Goal: Navigation & Orientation: Find specific page/section

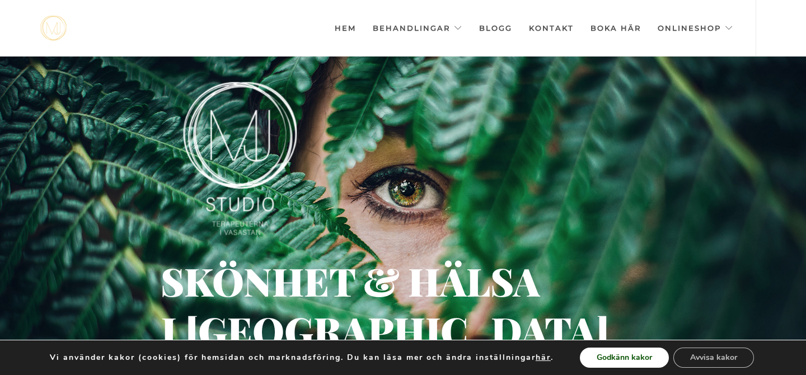
click at [624, 361] on button "Godkänn kakor" at bounding box center [624, 358] width 89 height 20
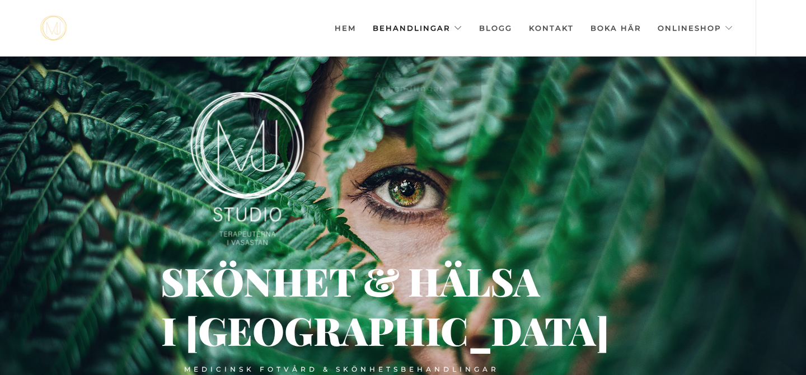
click at [394, 28] on link "Behandlingar" at bounding box center [418, 28] width 90 height 56
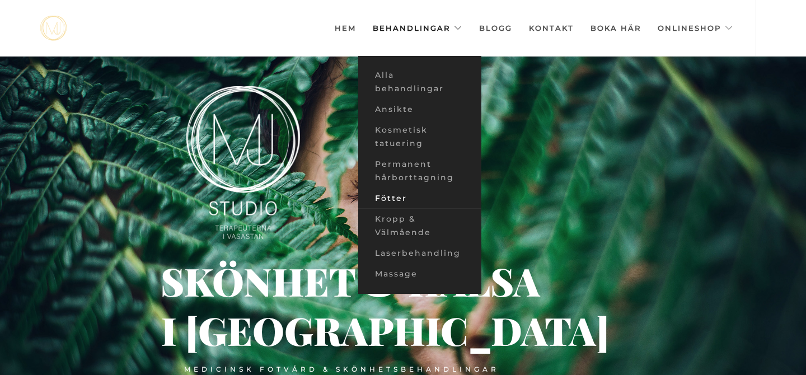
click at [377, 202] on link "Fötter" at bounding box center [419, 198] width 123 height 21
click at [374, 202] on link "Fötter" at bounding box center [419, 198] width 123 height 21
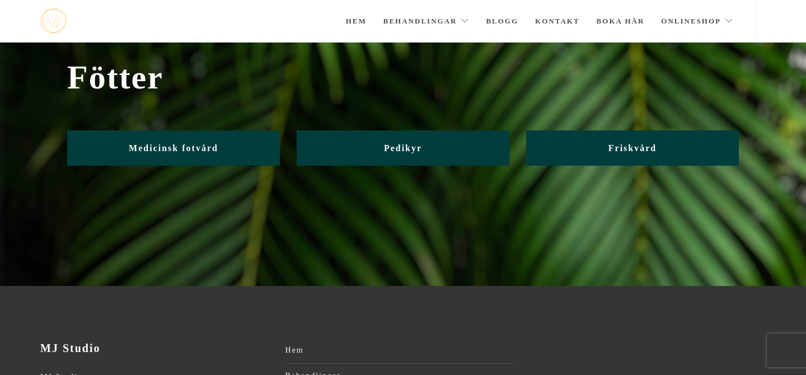
scroll to position [28, 0]
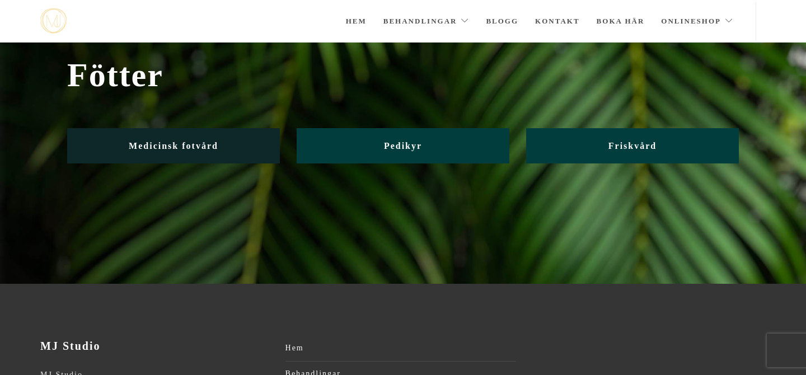
click at [216, 146] on span "Medicinsk fotvård" at bounding box center [174, 146] width 90 height 10
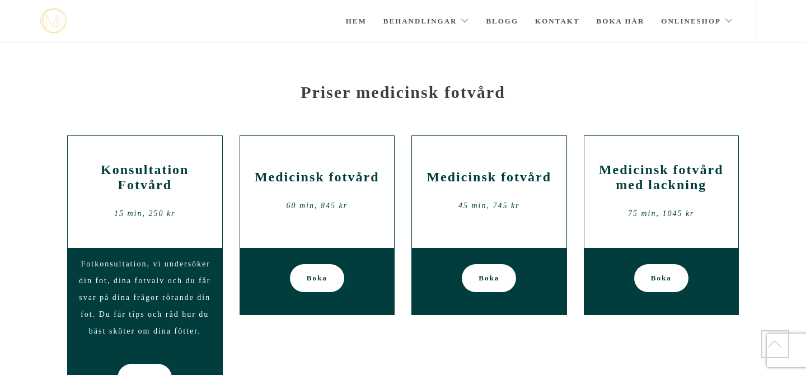
scroll to position [115, 0]
